Goal: Information Seeking & Learning: Learn about a topic

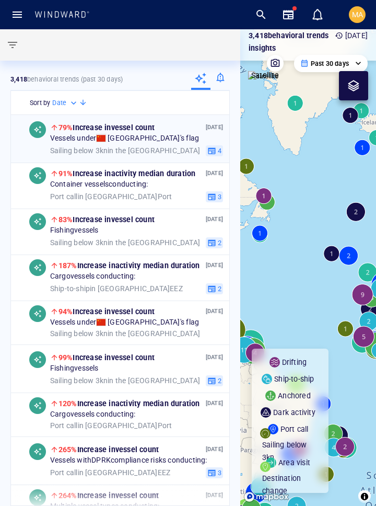
click at [189, 144] on div "[DATE] 79% Increase in vessel count Vessels under China 's flag Sailing below 3…" at bounding box center [136, 138] width 173 height 35
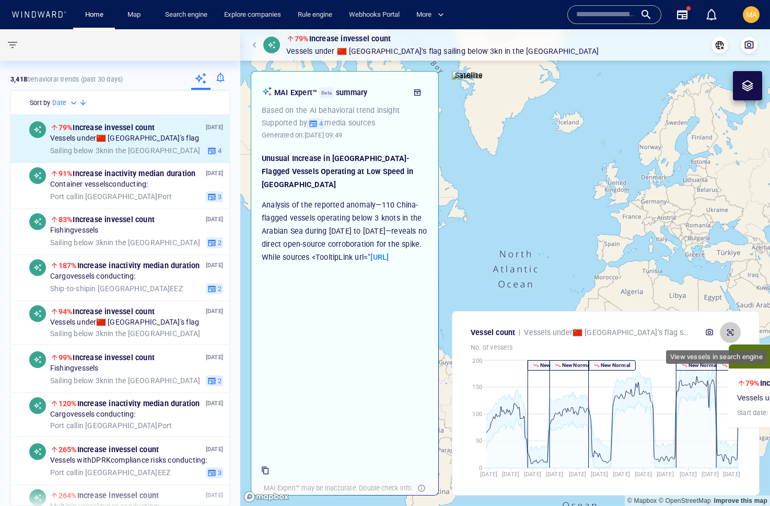
click at [735, 330] on button "button" at bounding box center [730, 332] width 21 height 21
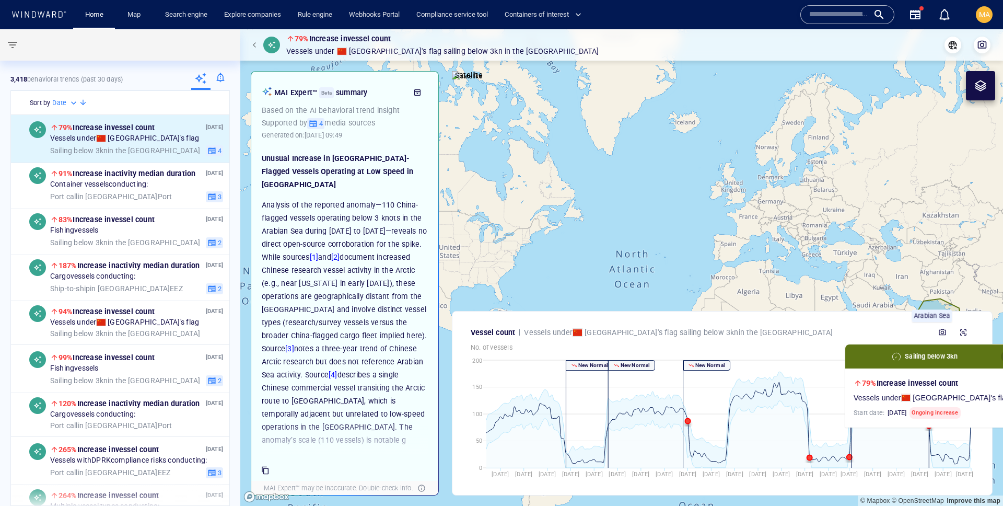
click at [1002, 355] on span "button" at bounding box center [1006, 356] width 8 height 8
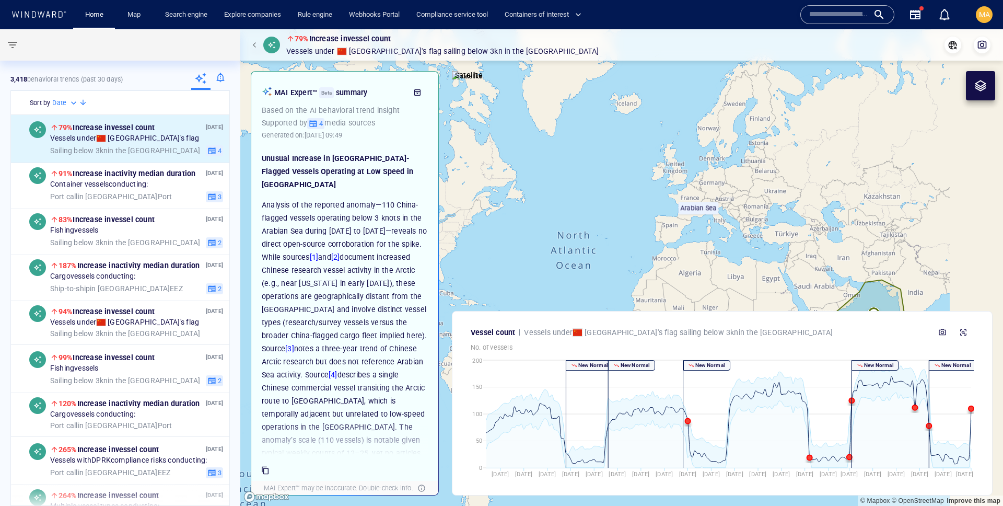
drag, startPoint x: 789, startPoint y: 268, endPoint x: 558, endPoint y: 146, distance: 261.7
click at [553, 147] on canvas "Map" at bounding box center [621, 267] width 763 height 476
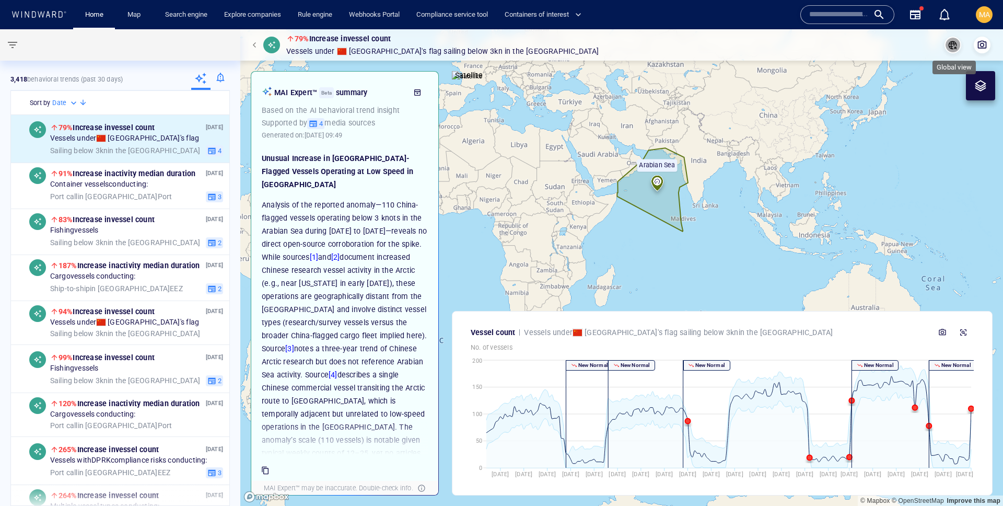
click at [949, 50] on icon "button" at bounding box center [953, 45] width 10 height 10
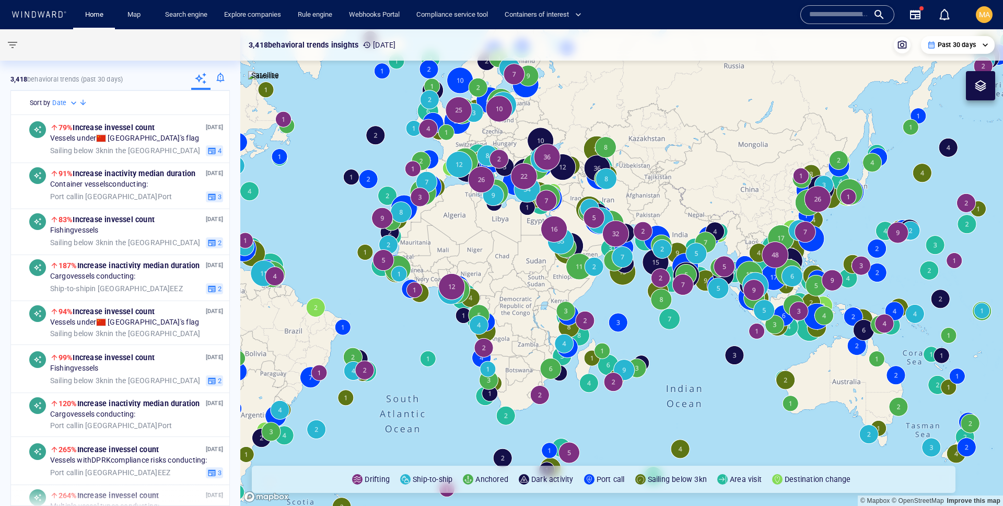
drag, startPoint x: 357, startPoint y: 193, endPoint x: 323, endPoint y: 313, distance: 124.3
click at [323, 313] on canvas "Map" at bounding box center [621, 267] width 763 height 476
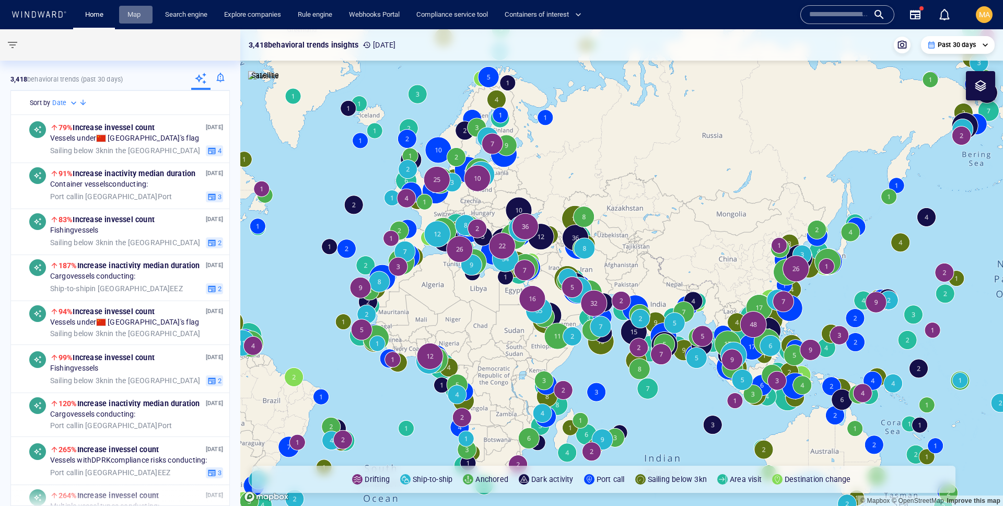
click at [141, 18] on link "Map" at bounding box center [135, 15] width 25 height 18
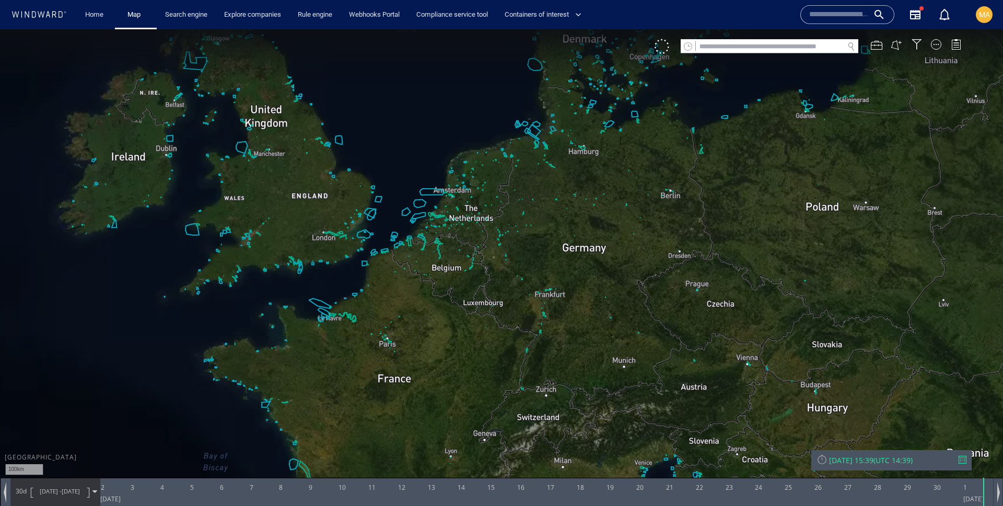
drag, startPoint x: 540, startPoint y: 198, endPoint x: 554, endPoint y: 211, distance: 18.5
click at [567, 221] on canvas "Map" at bounding box center [501, 262] width 1003 height 466
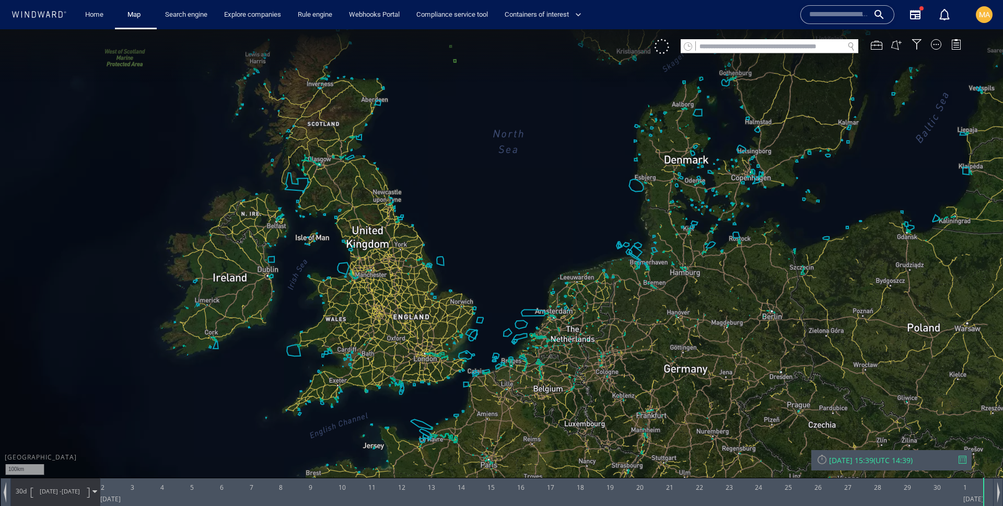
click at [930, 41] on div "VM" at bounding box center [813, 46] width 317 height 15
click at [933, 45] on div at bounding box center [936, 44] width 10 height 10
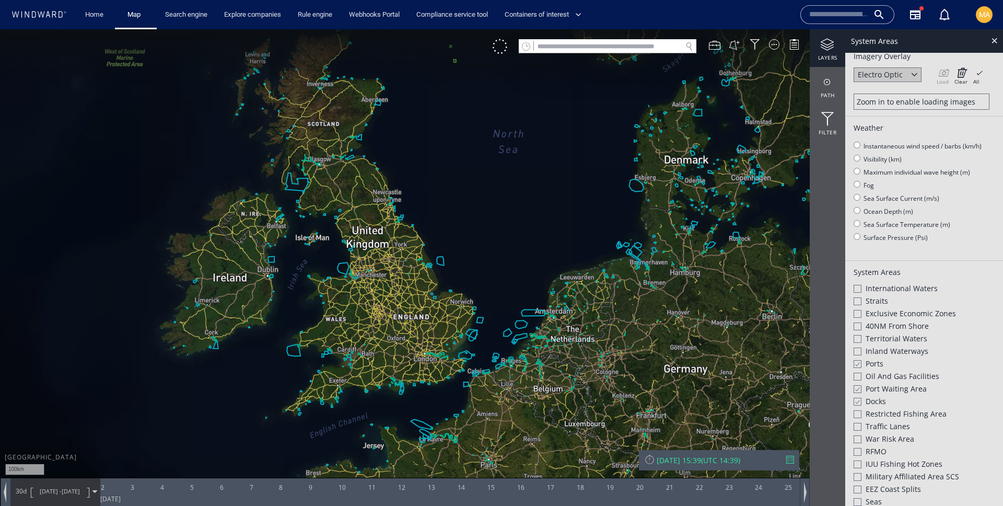
scroll to position [71, 0]
click at [860, 396] on div at bounding box center [857, 397] width 8 height 9
click at [857, 386] on div at bounding box center [857, 385] width 8 height 9
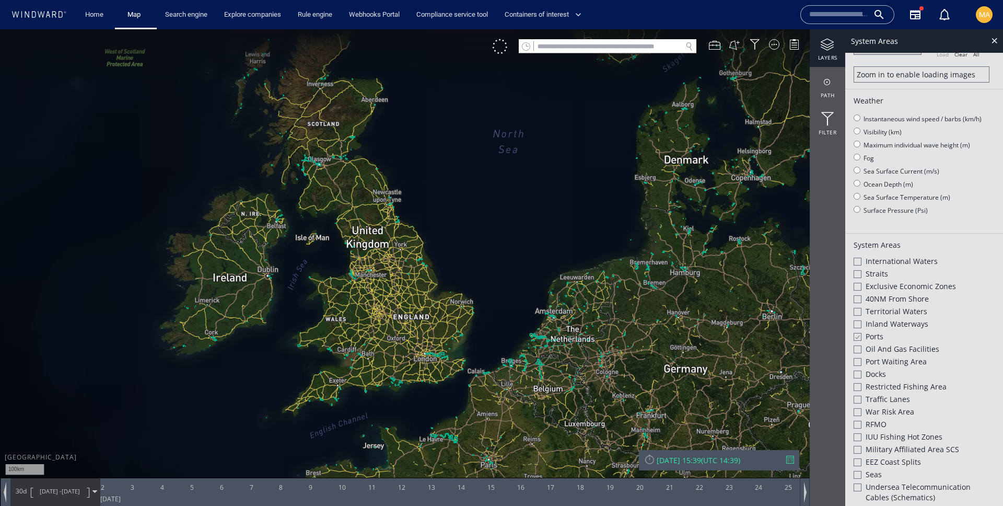
scroll to position [81, 0]
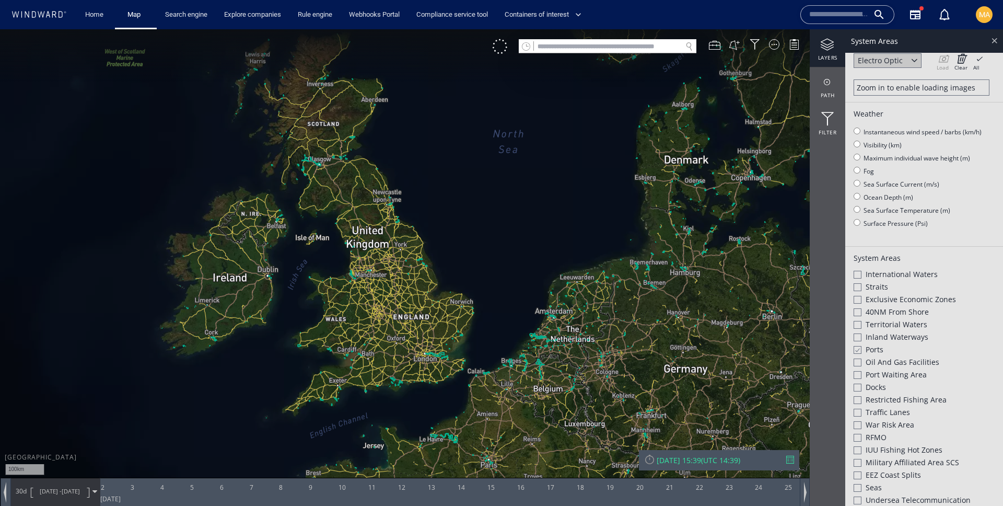
click at [992, 44] on div at bounding box center [994, 40] width 12 height 12
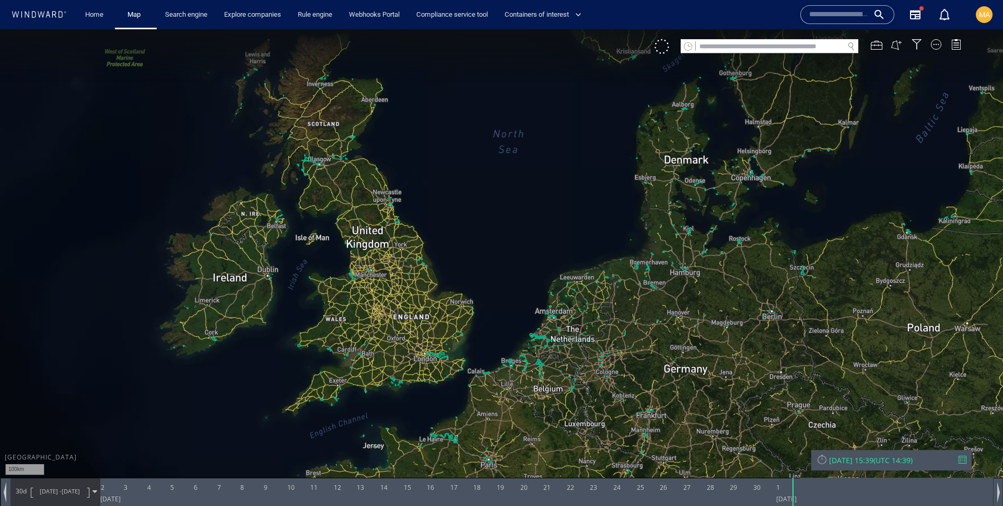
click at [111, 14] on div "Home" at bounding box center [94, 15] width 42 height 30
click at [134, 17] on link "Map" at bounding box center [135, 15] width 25 height 18
click at [88, 14] on link "Home" at bounding box center [94, 15] width 27 height 18
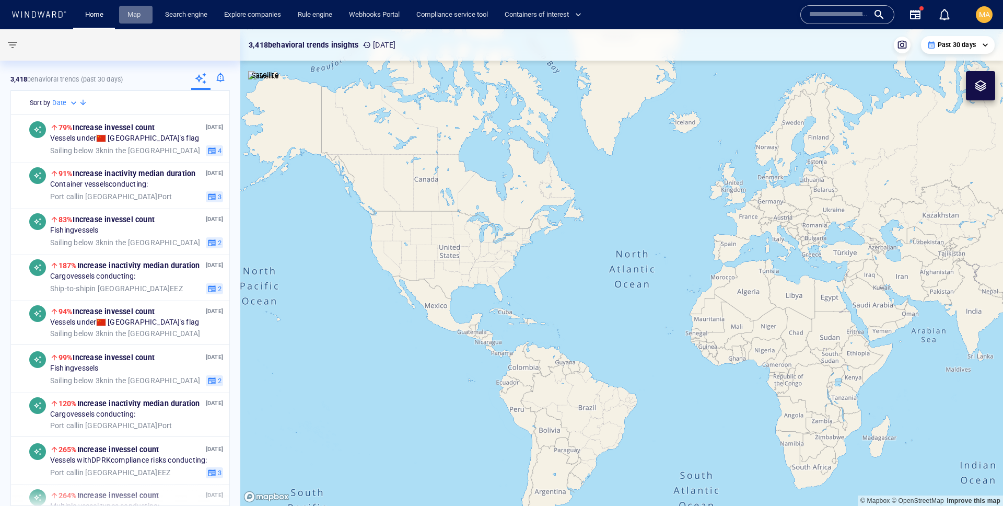
click at [124, 15] on link "Map" at bounding box center [135, 15] width 25 height 18
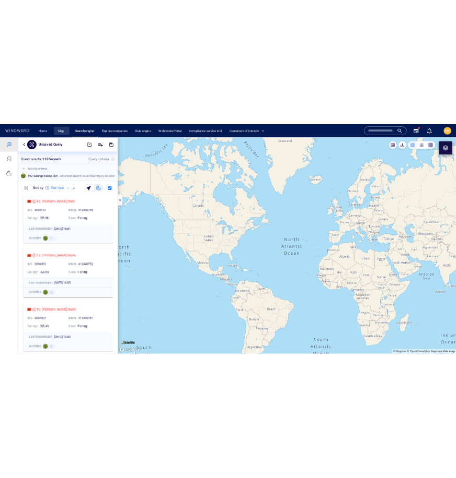
scroll to position [1, 1]
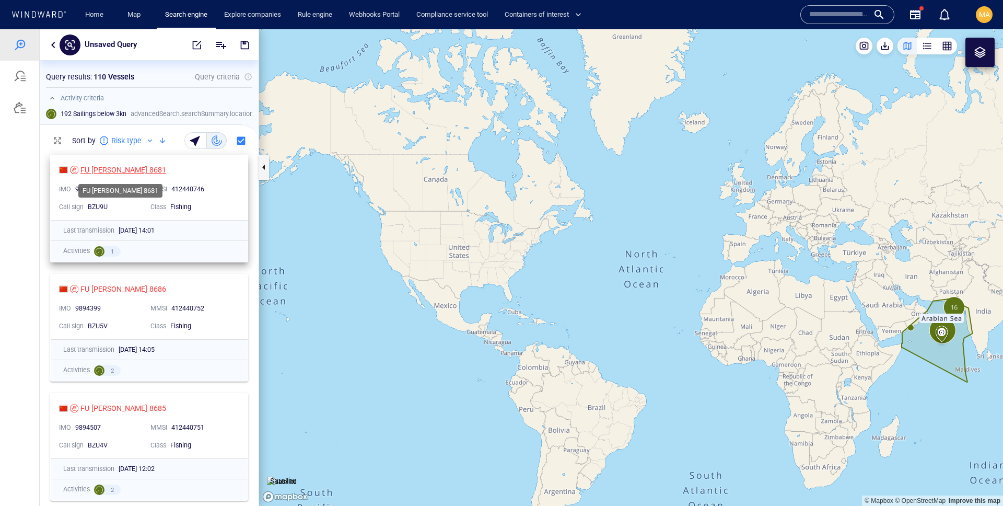
click at [113, 168] on div "FU YUAN YU 8681" at bounding box center [123, 170] width 86 height 13
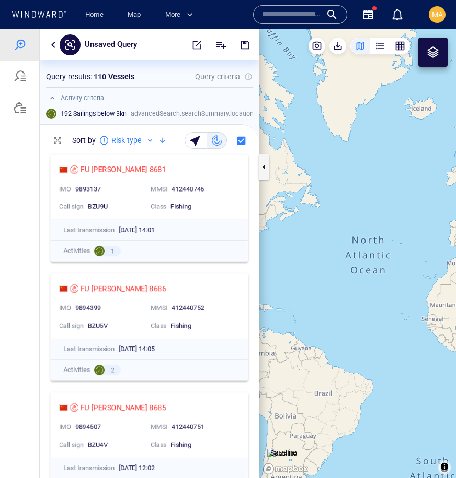
scroll to position [329, 219]
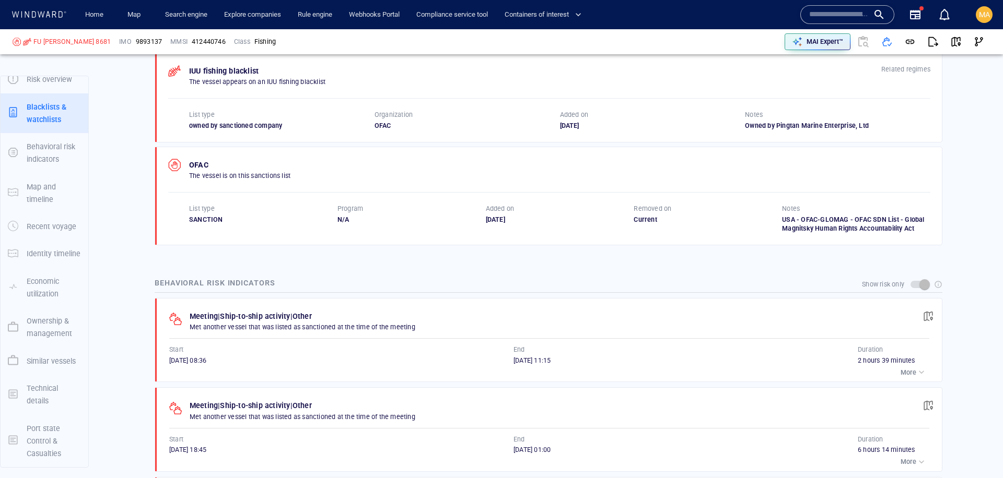
scroll to position [715, 0]
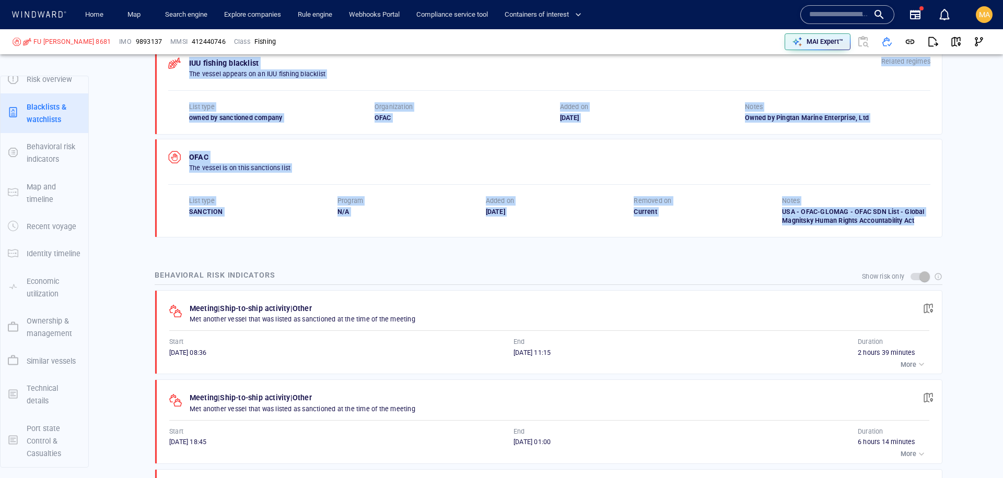
drag, startPoint x: 909, startPoint y: 241, endPoint x: 177, endPoint y: 61, distance: 754.1
click at [177, 61] on div "Blacklists & watchlists Powered by IUU fishing blacklist The vessel appears on …" at bounding box center [548, 132] width 804 height 227
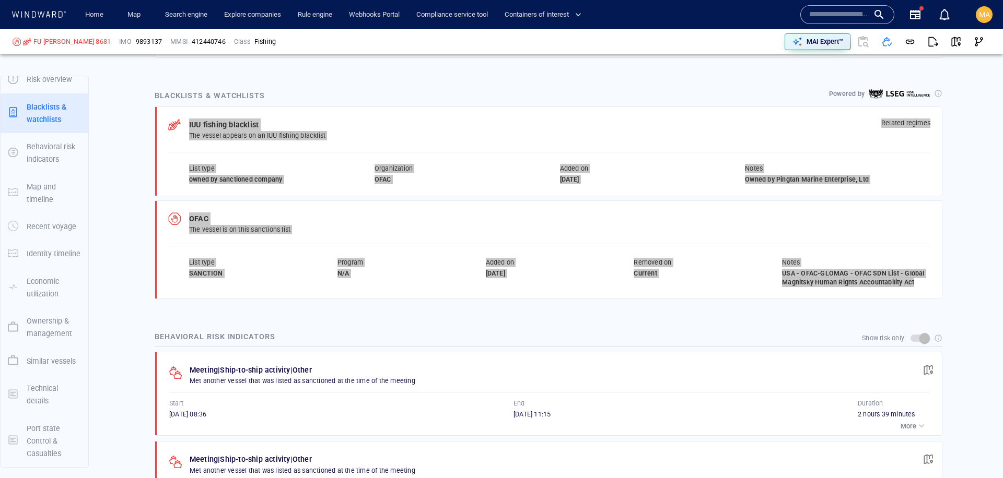
scroll to position [653, 0]
